Goal: Check status: Check status

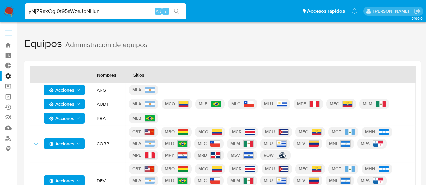
scroll to position [101, 0]
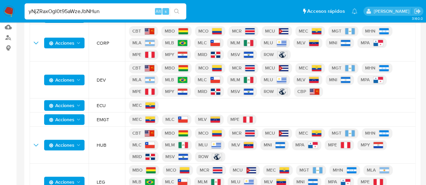
type input "yNjZRaxOgI0t95aWzeJbNHun"
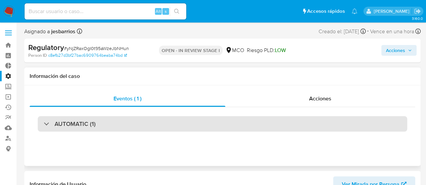
click at [170, 123] on div "AUTOMATIC (1)" at bounding box center [222, 123] width 369 height 15
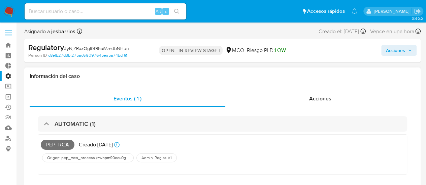
select select "10"
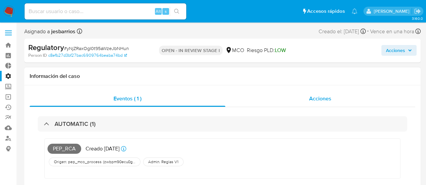
click at [314, 94] on div "Acciones" at bounding box center [320, 99] width 190 height 16
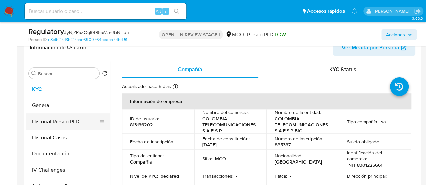
scroll to position [34, 0]
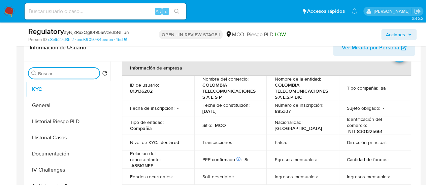
click at [76, 71] on input "Buscar" at bounding box center [67, 74] width 59 height 6
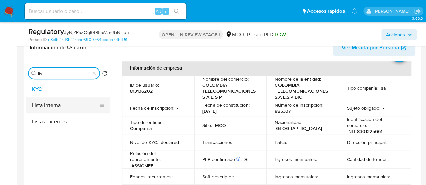
type input "lis"
click at [73, 101] on button "Lista Interna" at bounding box center [65, 106] width 79 height 16
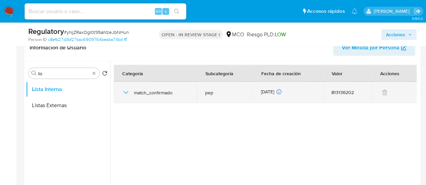
click at [125, 91] on icon "button" at bounding box center [126, 93] width 8 height 8
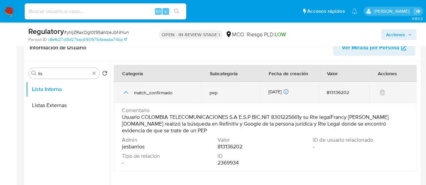
click at [126, 92] on icon "button" at bounding box center [126, 93] width 8 height 8
